Goal: Information Seeking & Learning: Learn about a topic

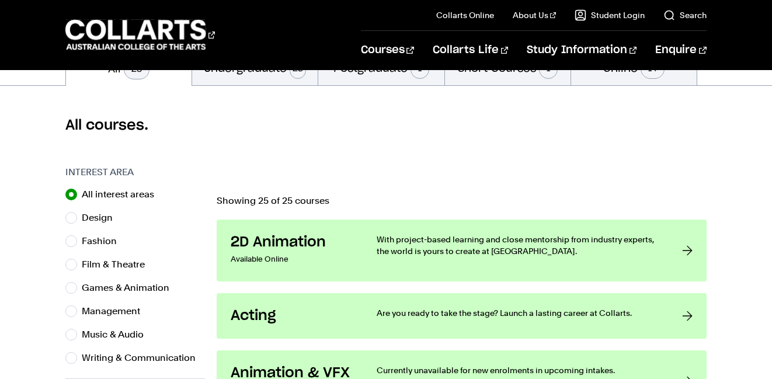
scroll to position [304, 0]
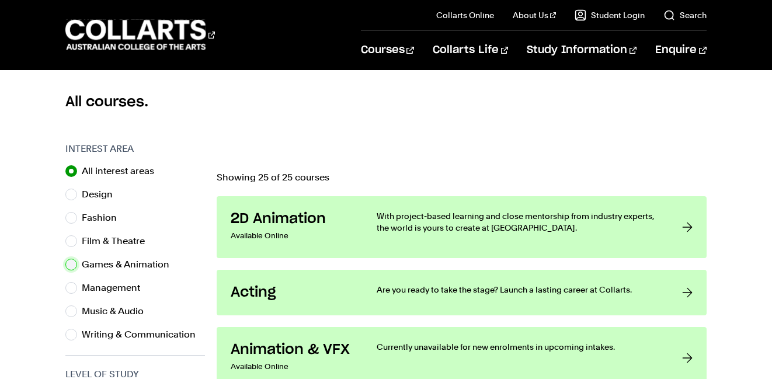
click at [66, 263] on input "Games & Animation" at bounding box center [71, 265] width 12 height 12
radio input "true"
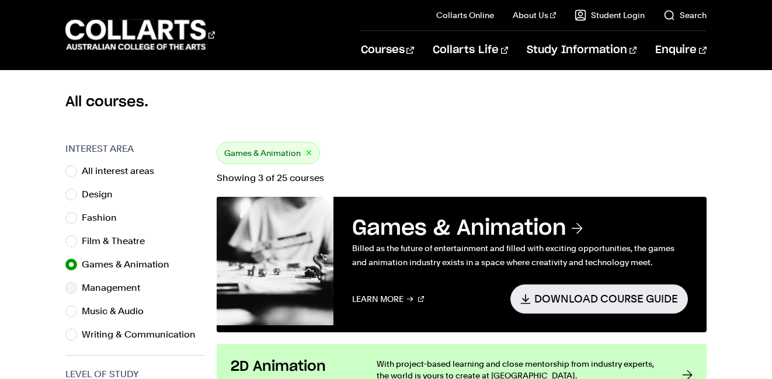
click at [189, 280] on div "Management" at bounding box center [135, 288] width 140 height 16
click at [72, 311] on input "Music & Audio" at bounding box center [71, 311] width 12 height 12
radio input "true"
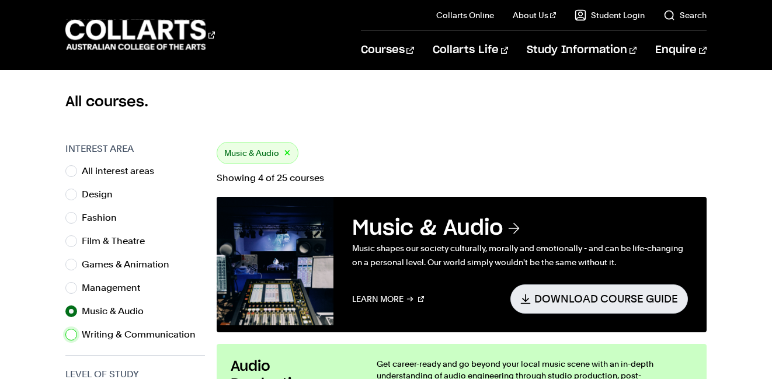
click at [65, 329] on input "Writing & Communication" at bounding box center [71, 335] width 12 height 12
radio input "true"
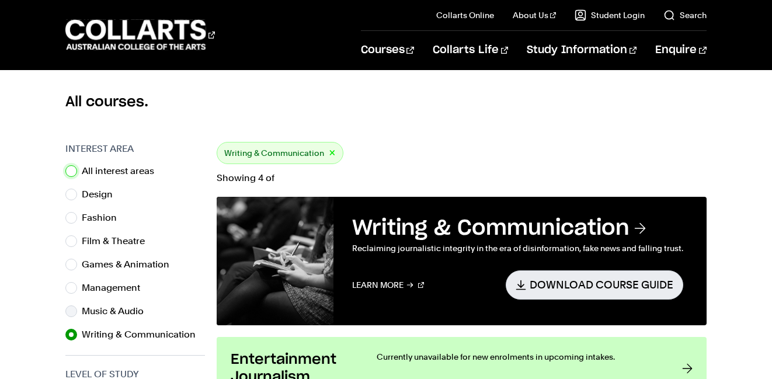
click at [65, 165] on input "All interest areas" at bounding box center [71, 171] width 12 height 12
radio input "true"
click at [65, 189] on input "Design" at bounding box center [71, 195] width 12 height 12
radio input "true"
click at [65, 212] on input "Fashion" at bounding box center [71, 218] width 12 height 12
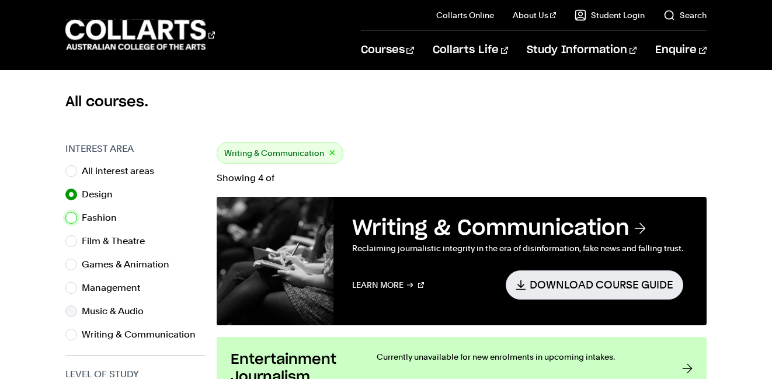
radio input "true"
click at [65, 235] on input "Film & Theatre" at bounding box center [71, 241] width 12 height 12
radio input "true"
click at [65, 259] on input "Games & Animation" at bounding box center [71, 265] width 12 height 12
radio input "true"
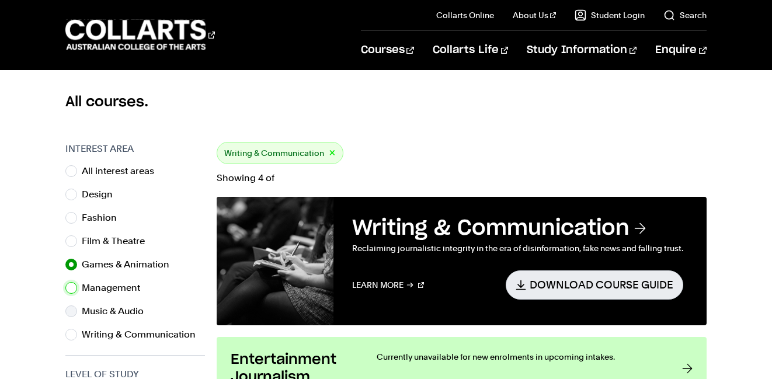
click at [65, 282] on input "Management" at bounding box center [71, 288] width 12 height 12
radio input "true"
click at [65, 305] on input "Music & Audio" at bounding box center [71, 311] width 12 height 12
radio input "true"
radio input "false"
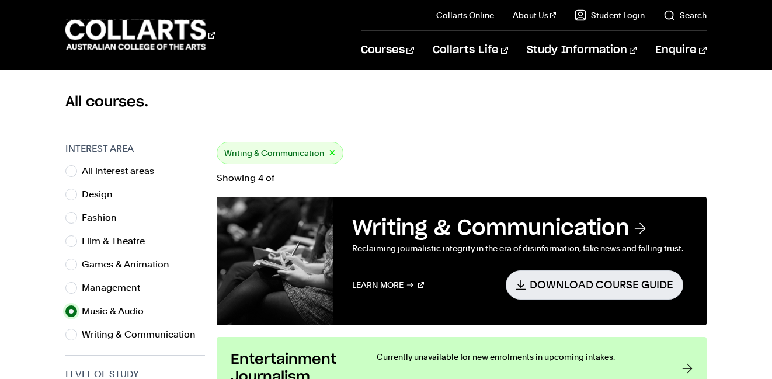
radio input "false"
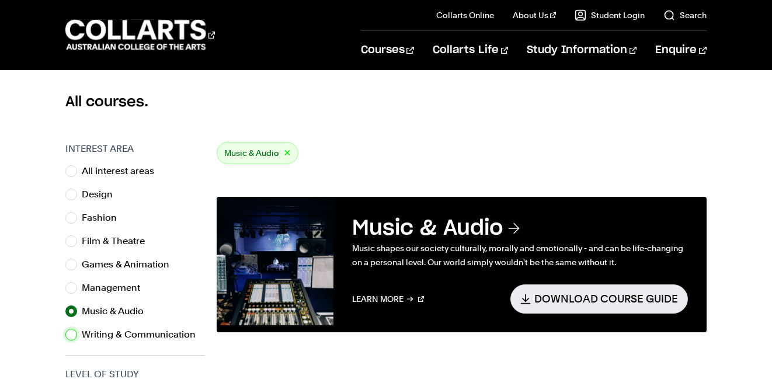
click at [65, 329] on input "Writing & Communication" at bounding box center [71, 335] width 12 height 12
radio input "true"
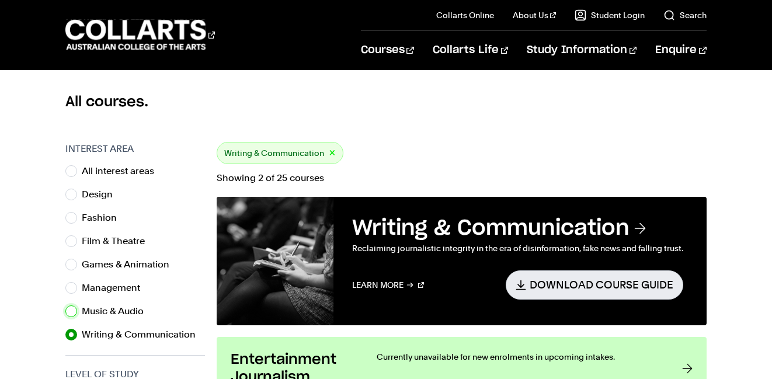
click at [65, 305] on input "Music & Audio" at bounding box center [71, 311] width 12 height 12
radio input "true"
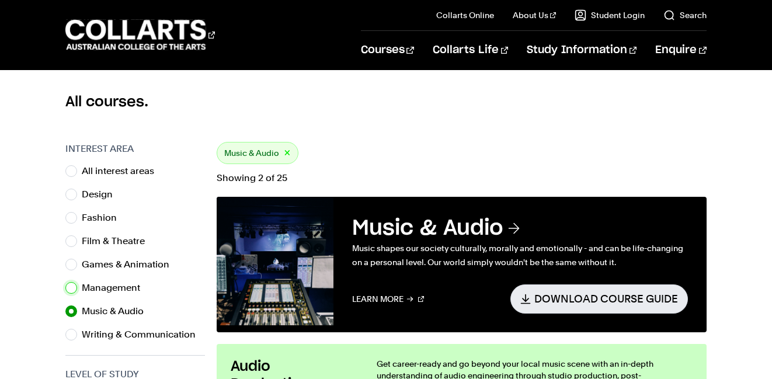
click at [65, 282] on input "Management" at bounding box center [71, 288] width 12 height 12
radio input "true"
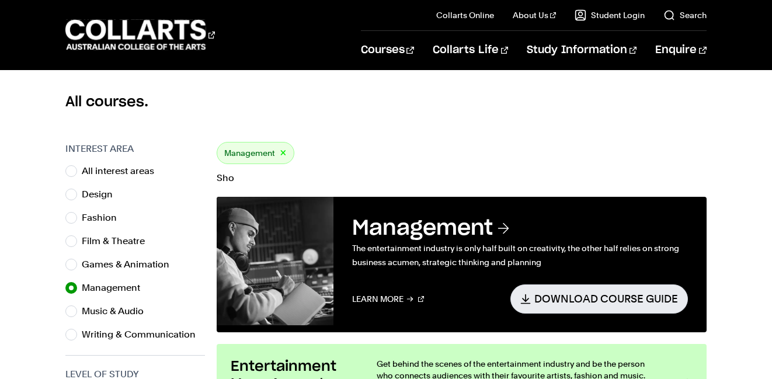
click at [420, 142] on div "Management ×" at bounding box center [461, 153] width 489 height 22
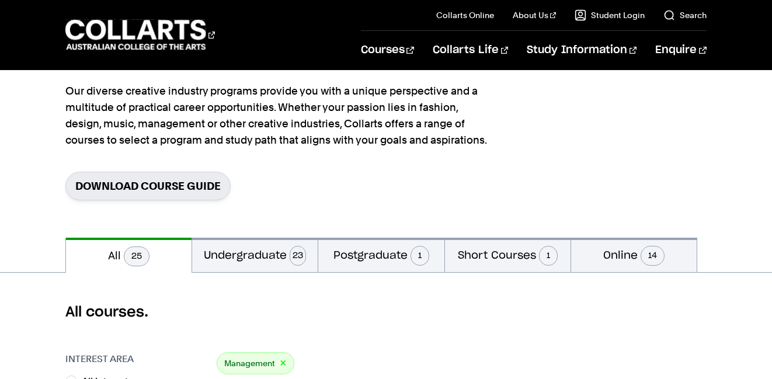
scroll to position [117, 0]
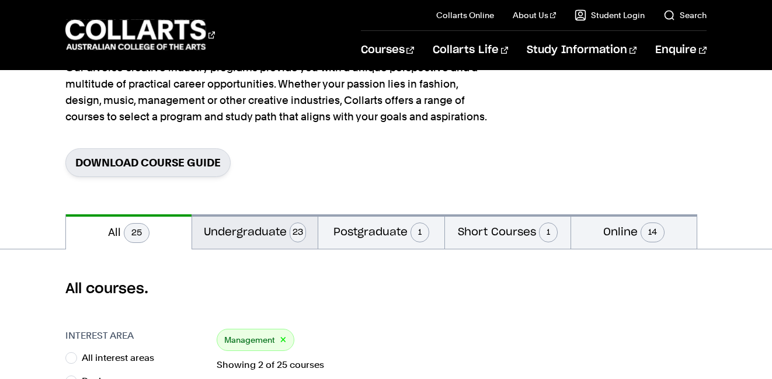
click at [232, 232] on button "Undergraduate 23" at bounding box center [255, 231] width 126 height 34
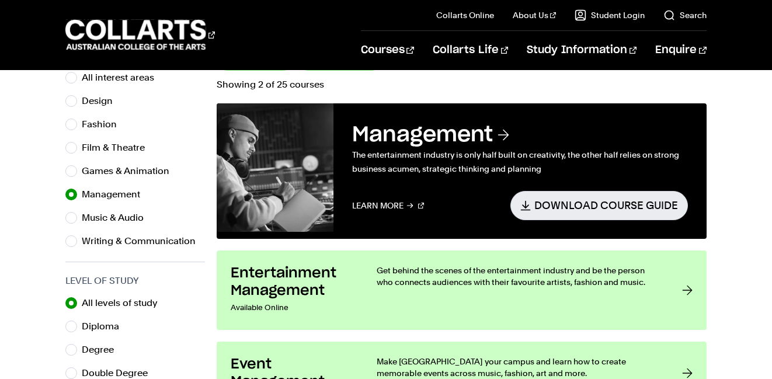
scroll to position [350, 0]
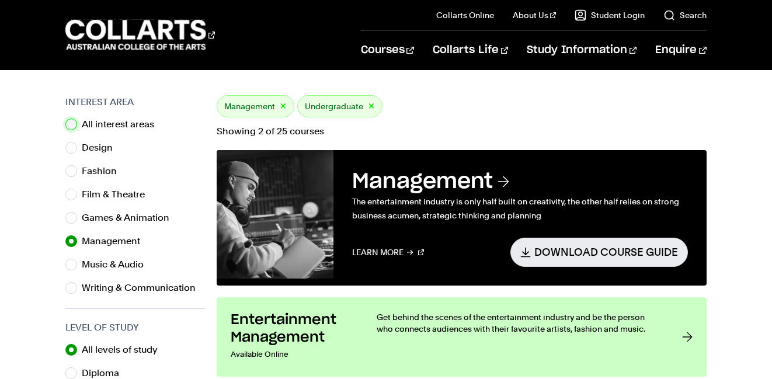
click at [76, 121] on input "All interest areas" at bounding box center [71, 125] width 12 height 12
radio input "true"
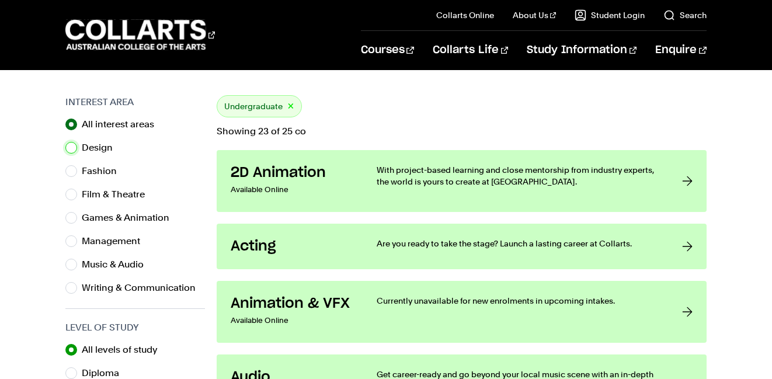
click at [65, 142] on input "Design" at bounding box center [71, 148] width 12 height 12
radio input "true"
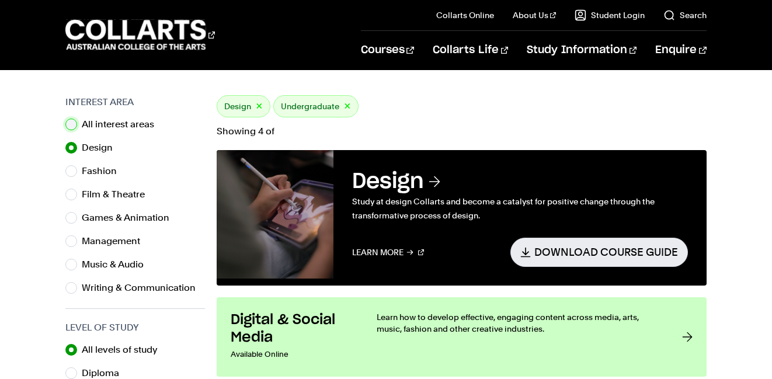
click at [65, 119] on input "All interest areas" at bounding box center [71, 125] width 12 height 12
radio input "true"
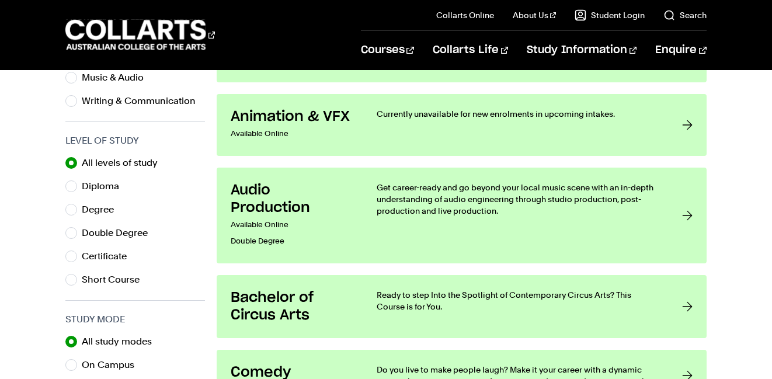
scroll to position [584, 0]
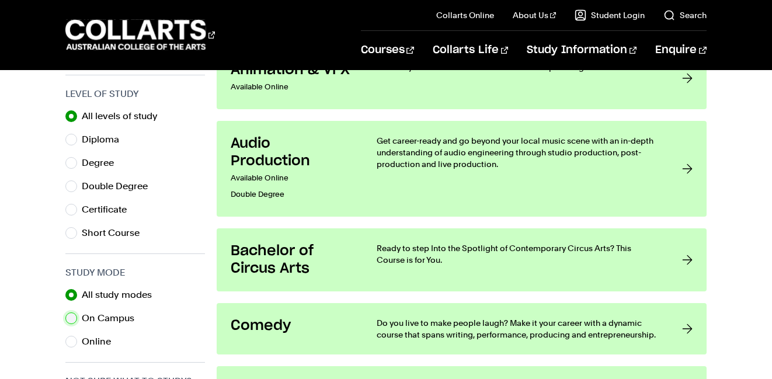
click at [71, 318] on input "On Campus" at bounding box center [71, 318] width 12 height 12
radio input "true"
click at [65, 289] on input "All study modes" at bounding box center [71, 295] width 12 height 12
radio input "true"
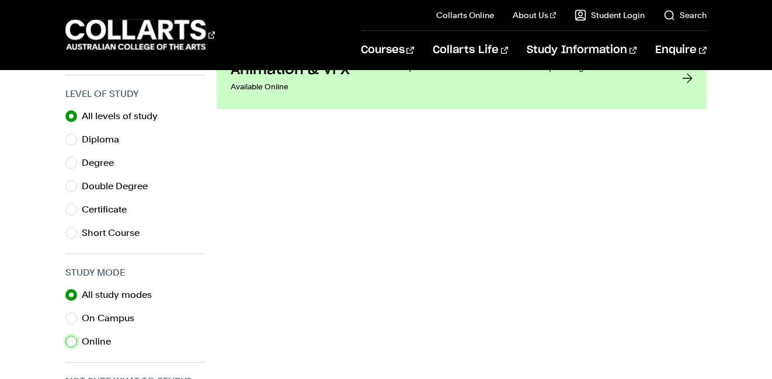
click at [65, 336] on input "Online" at bounding box center [71, 342] width 12 height 12
radio input "true"
click at [65, 312] on input "On Campus" at bounding box center [71, 318] width 12 height 12
radio input "true"
click at [65, 289] on input "All study modes" at bounding box center [71, 295] width 12 height 12
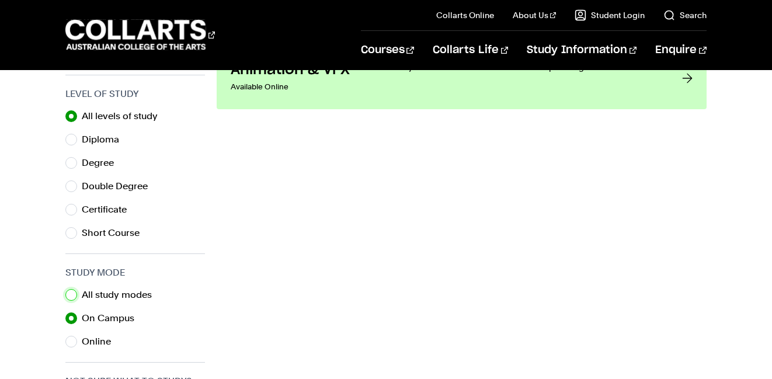
radio input "true"
click at [65, 336] on input "Online" at bounding box center [71, 342] width 12 height 12
radio input "true"
click at [65, 312] on input "On Campus" at bounding box center [71, 318] width 12 height 12
radio input "true"
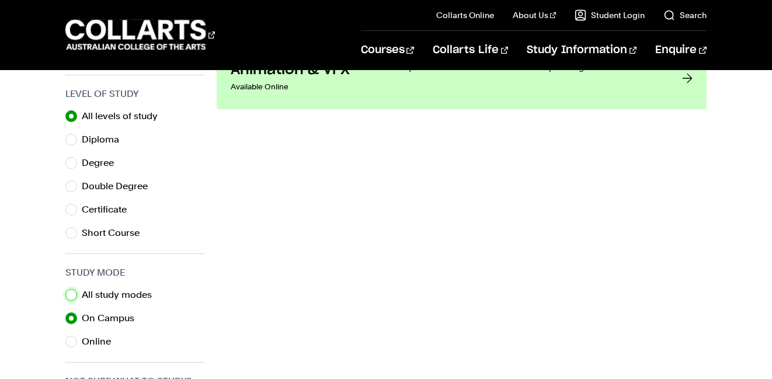
click at [65, 289] on input "All study modes" at bounding box center [71, 295] width 12 height 12
radio input "true"
click at [65, 336] on input "Online" at bounding box center [71, 342] width 12 height 12
radio input "true"
radio input "false"
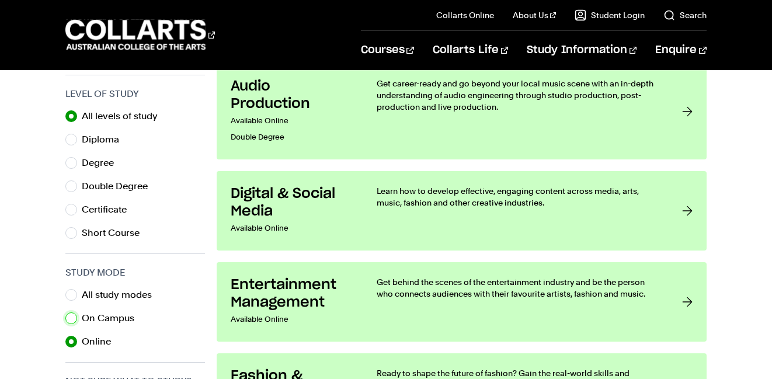
click at [65, 312] on input "On Campus" at bounding box center [71, 318] width 12 height 12
radio input "true"
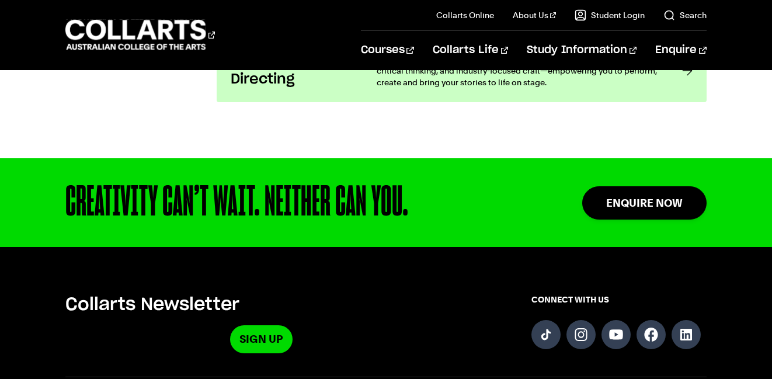
scroll to position [2335, 0]
